Goal: Entertainment & Leisure: Consume media (video, audio)

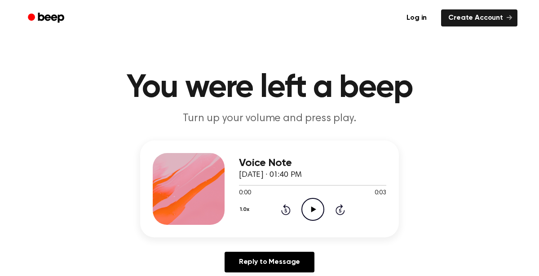
click at [311, 202] on icon "Play Audio" at bounding box center [312, 209] width 23 height 23
click at [321, 202] on circle at bounding box center [313, 209] width 22 height 22
click at [318, 213] on icon "Play Audio" at bounding box center [312, 209] width 23 height 23
click at [311, 211] on icon at bounding box center [313, 209] width 5 height 6
click at [312, 215] on icon "Play Audio" at bounding box center [312, 209] width 23 height 23
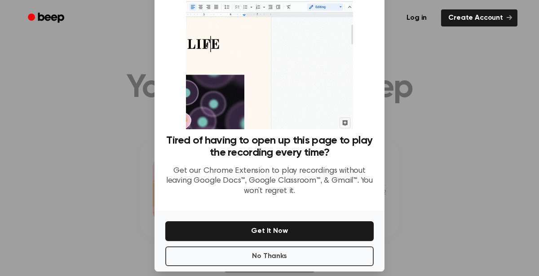
scroll to position [50, 0]
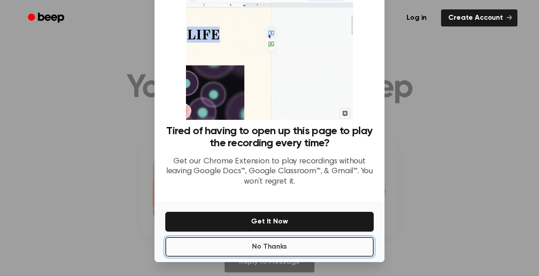
click at [307, 249] on button "No Thanks" at bounding box center [269, 247] width 208 height 20
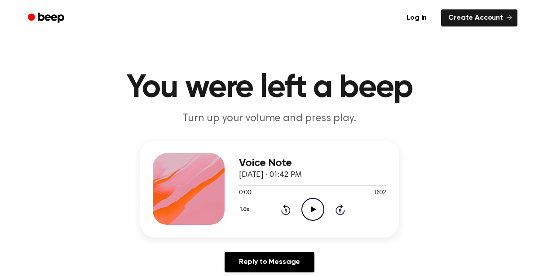
click at [315, 216] on icon "Play Audio" at bounding box center [312, 209] width 23 height 23
click at [313, 206] on icon "Play Audio" at bounding box center [312, 209] width 23 height 23
click at [307, 211] on icon "Play Audio" at bounding box center [312, 209] width 23 height 23
click at [312, 201] on icon "Play Audio" at bounding box center [312, 209] width 23 height 23
click at [314, 206] on icon "Play Audio" at bounding box center [312, 209] width 23 height 23
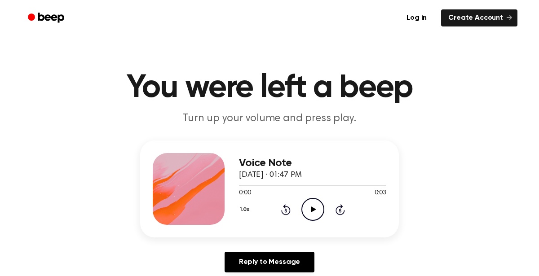
click at [323, 208] on icon "Play Audio" at bounding box center [312, 209] width 23 height 23
click at [316, 206] on icon "Play Audio" at bounding box center [312, 209] width 23 height 23
click at [310, 207] on icon "Play Audio" at bounding box center [312, 209] width 23 height 23
click at [308, 214] on icon "Play Audio" at bounding box center [312, 209] width 23 height 23
